Goal: Transaction & Acquisition: Purchase product/service

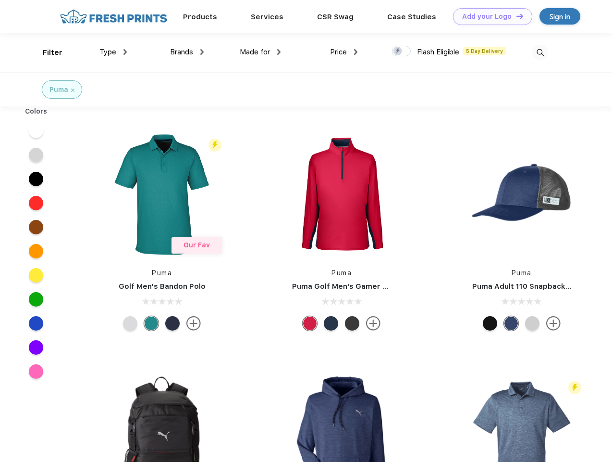
click at [489, 16] on link "Add your Logo Design Tool" at bounding box center [492, 16] width 79 height 17
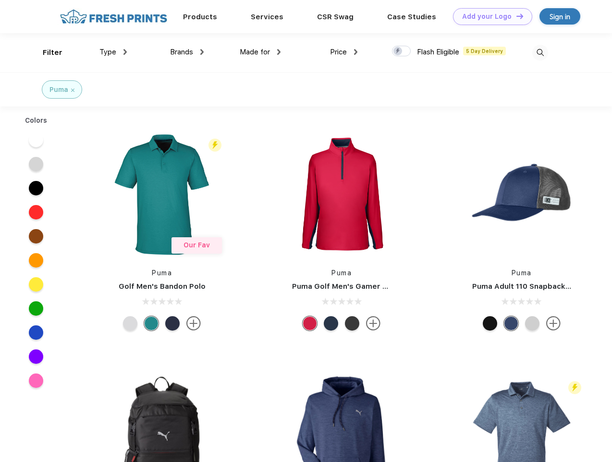
click at [0, 0] on div "Design Tool" at bounding box center [0, 0] width 0 height 0
click at [516, 16] on link "Add your Logo Design Tool" at bounding box center [492, 16] width 79 height 17
click at [46, 52] on div "Filter" at bounding box center [53, 52] width 20 height 11
click at [113, 52] on span "Type" at bounding box center [108, 52] width 17 height 9
click at [187, 52] on span "Brands" at bounding box center [181, 52] width 23 height 9
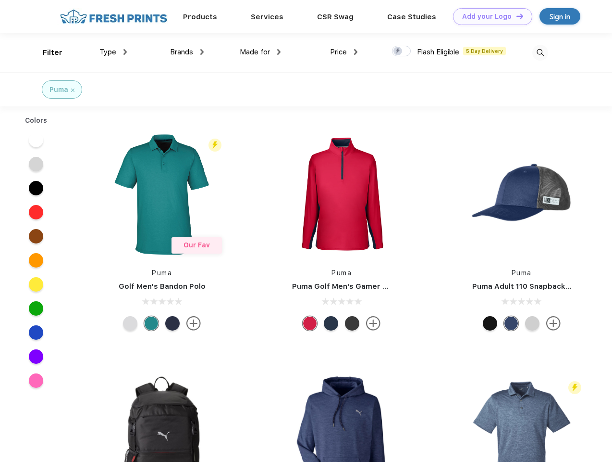
click at [261, 52] on span "Made for" at bounding box center [255, 52] width 30 height 9
click at [344, 52] on span "Price" at bounding box center [338, 52] width 17 height 9
click at [402, 51] on div at bounding box center [401, 51] width 19 height 11
click at [399, 51] on input "checkbox" at bounding box center [395, 48] width 6 height 6
click at [540, 52] on img at bounding box center [541, 53] width 16 height 16
